Goal: Task Accomplishment & Management: Manage account settings

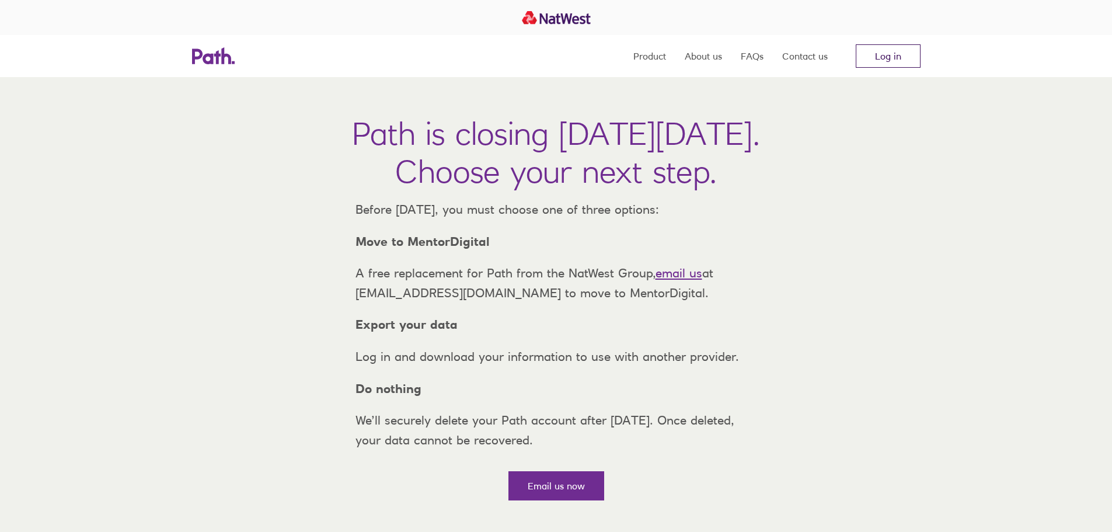
click at [889, 50] on link "Log in" at bounding box center [888, 55] width 65 height 23
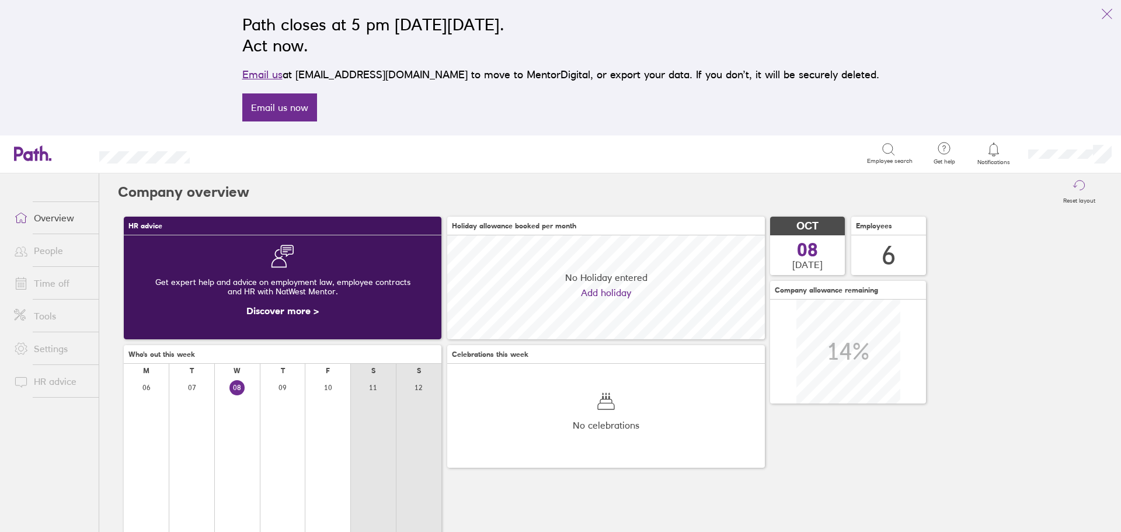
scroll to position [104, 318]
click at [992, 155] on icon at bounding box center [993, 148] width 10 height 13
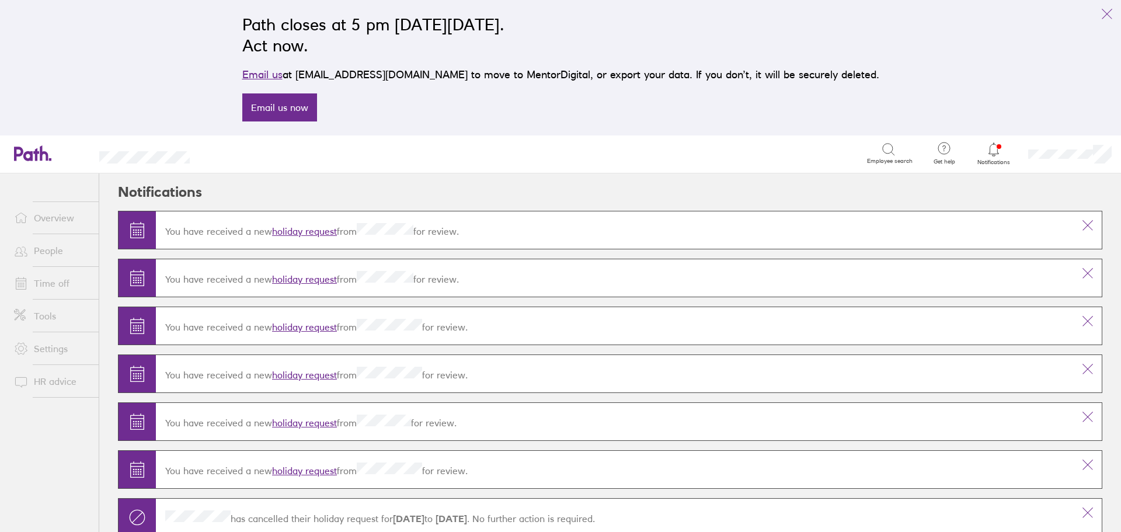
click at [303, 233] on link "holiday request" at bounding box center [304, 231] width 65 height 12
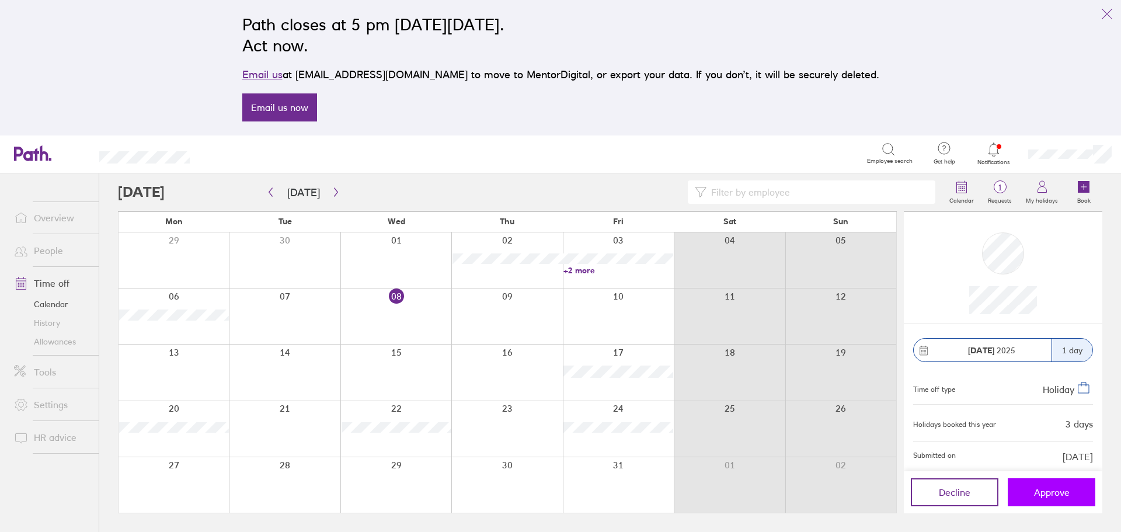
click at [1047, 494] on span "Approve" at bounding box center [1052, 492] width 36 height 11
